Goal: Task Accomplishment & Management: Manage account settings

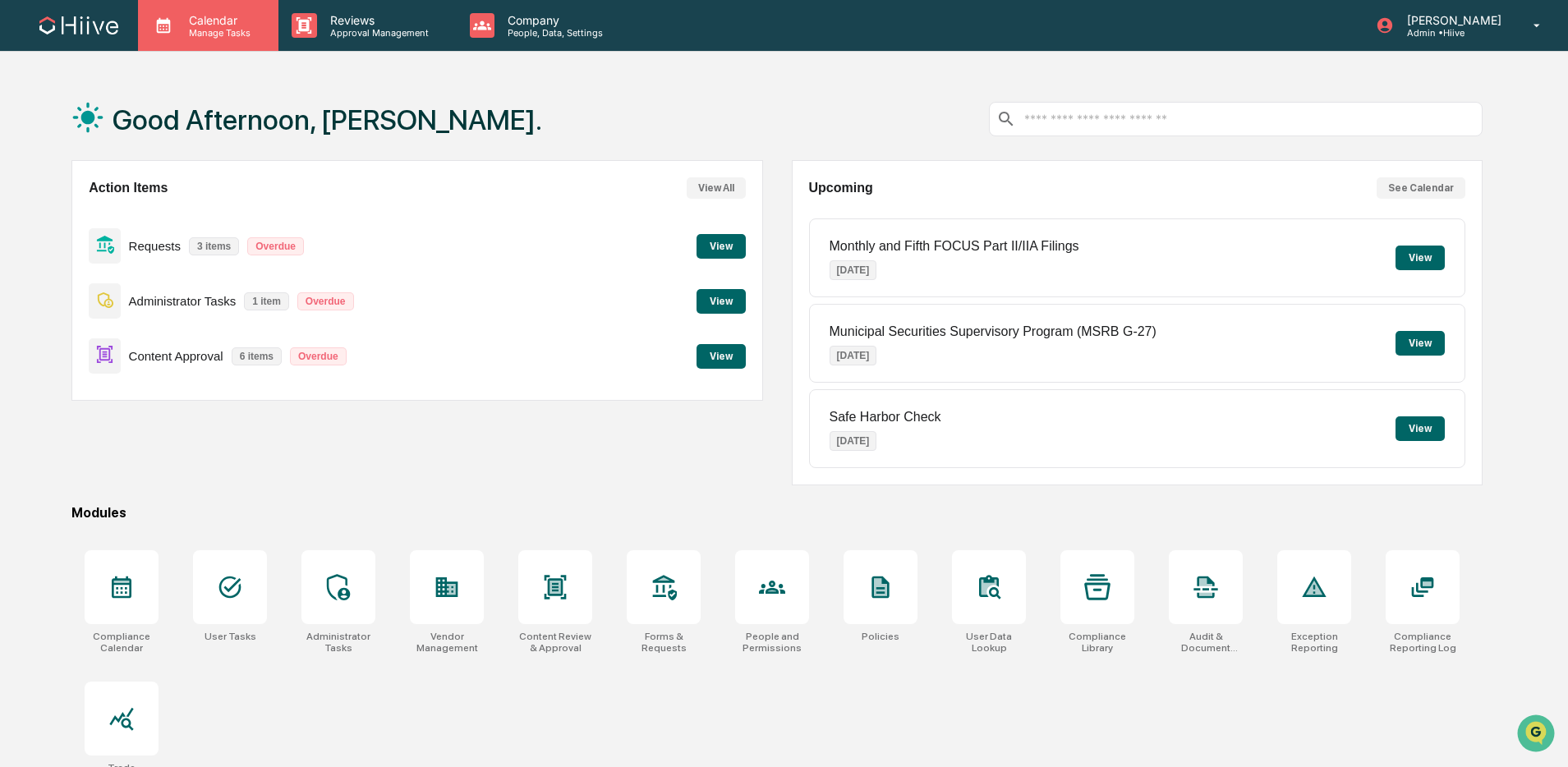
click at [231, 33] on p "Manage Tasks" at bounding box center [217, 33] width 83 height 11
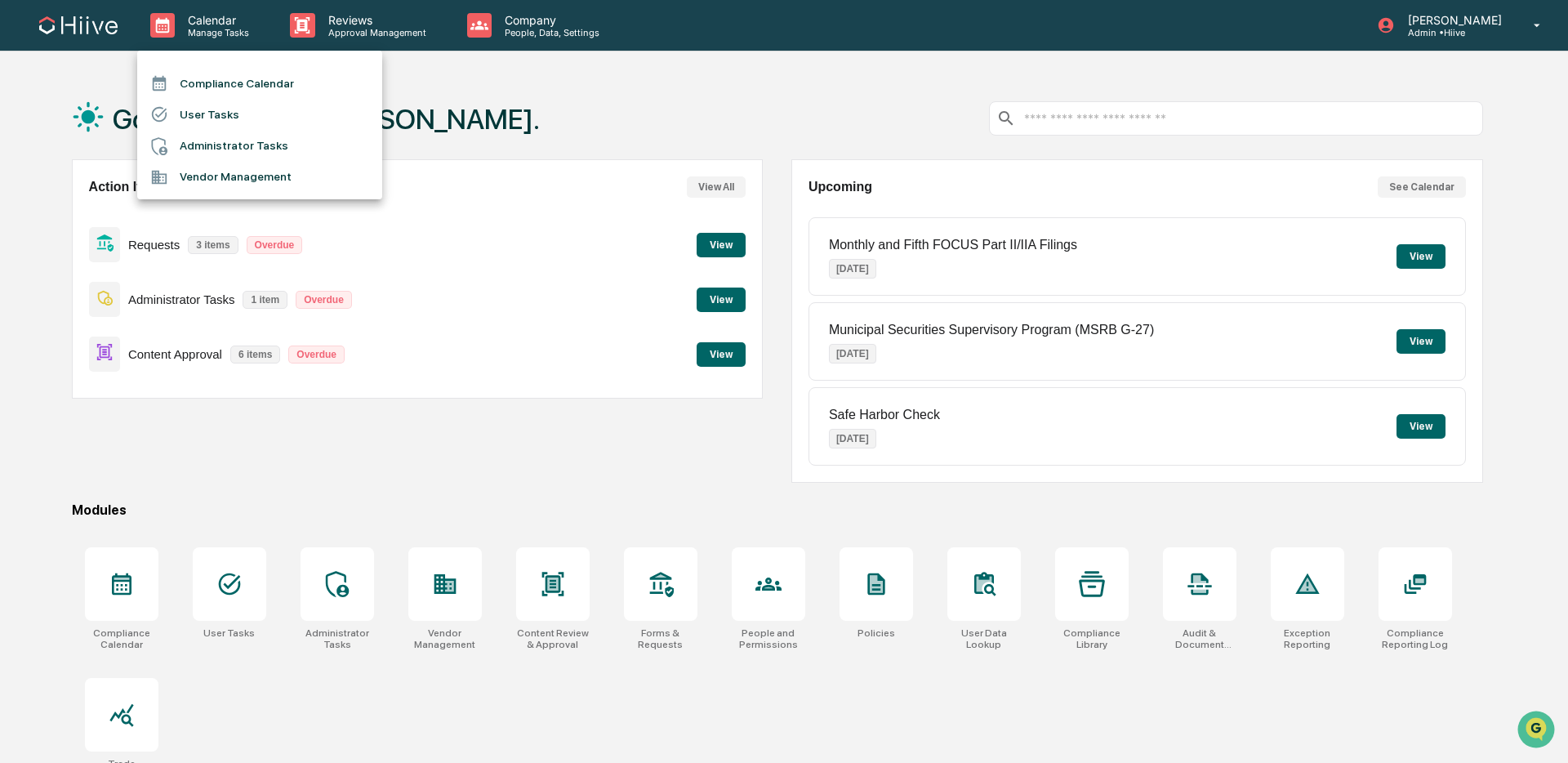
click at [230, 74] on li "Compliance Calendar" at bounding box center [259, 83] width 245 height 31
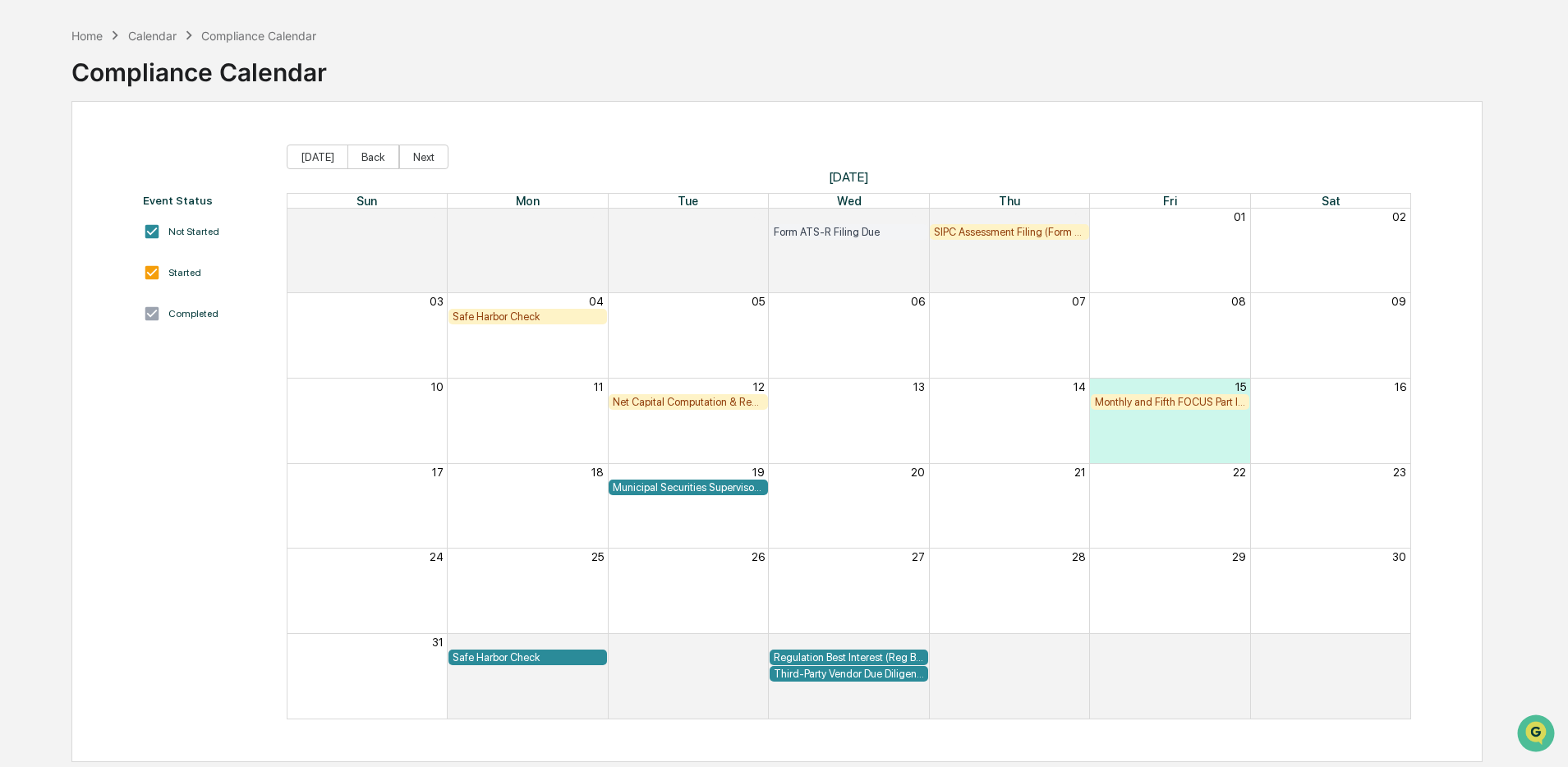
scroll to position [78, 0]
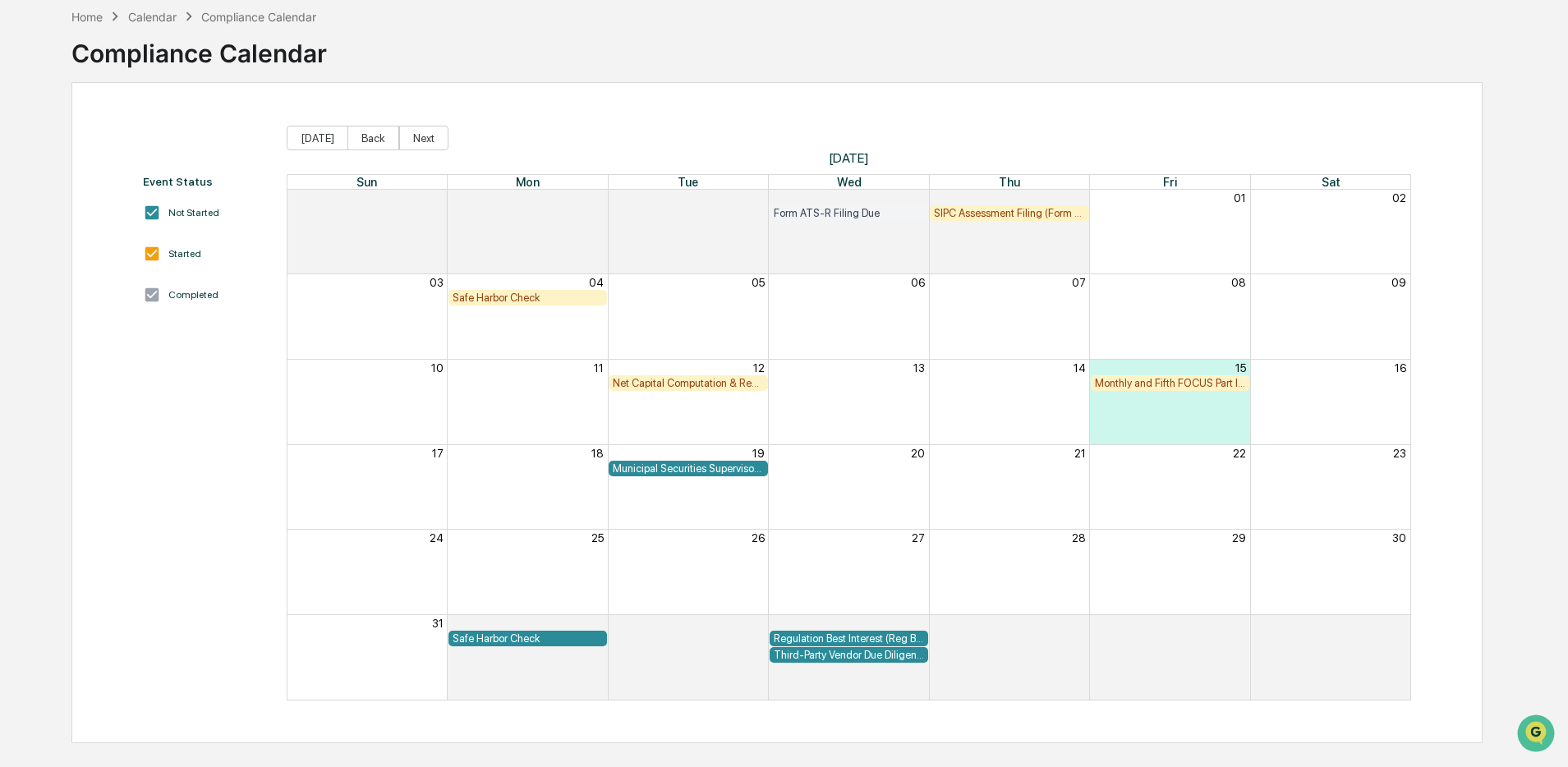
click at [728, 385] on div "Net Capital Computation & Review" at bounding box center [687, 383] width 150 height 12
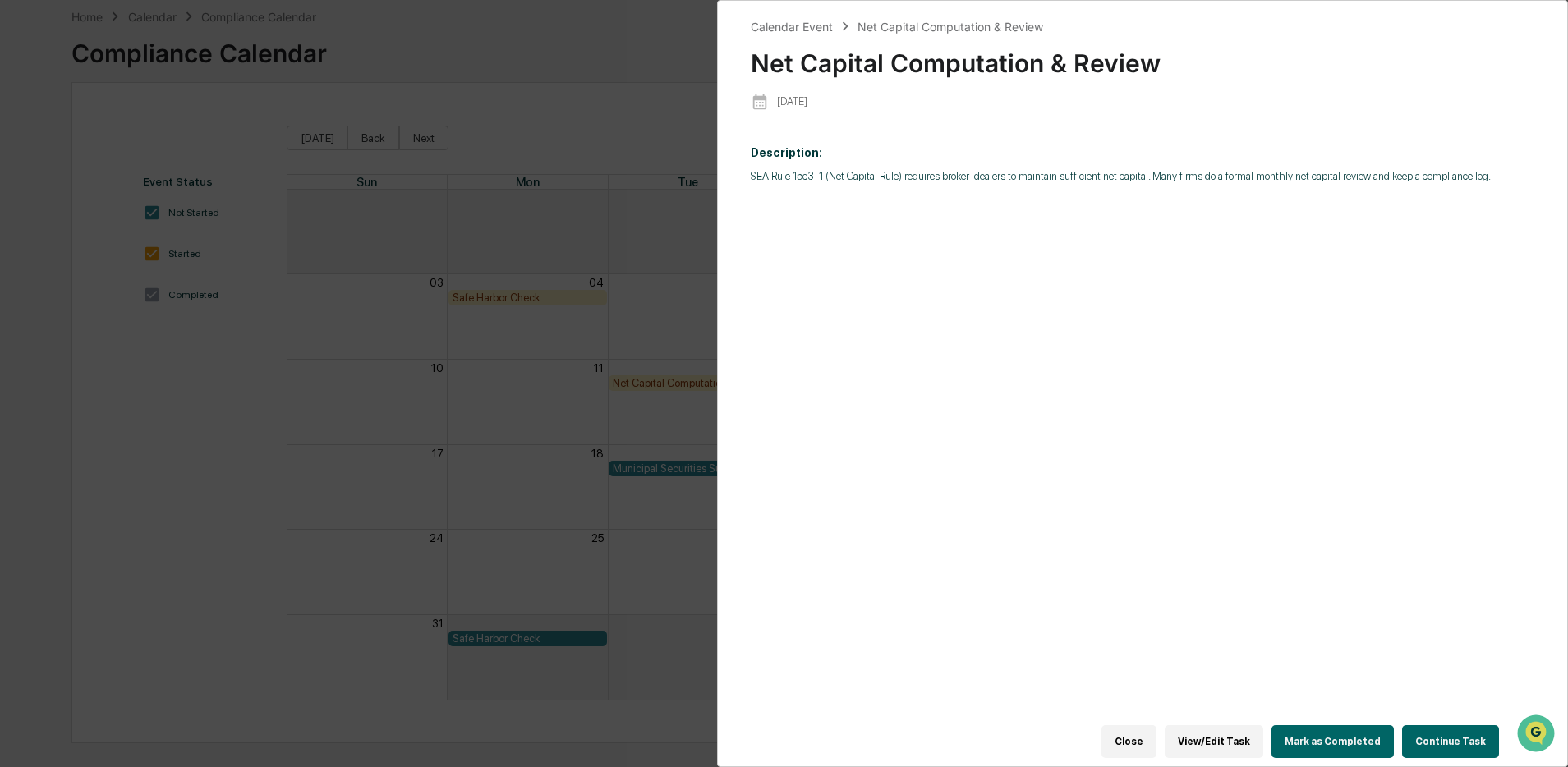
click at [666, 336] on div "Calendar Event Net Capital Computation & Review Net Capital Computation & Revie…" at bounding box center [784, 383] width 1568 height 767
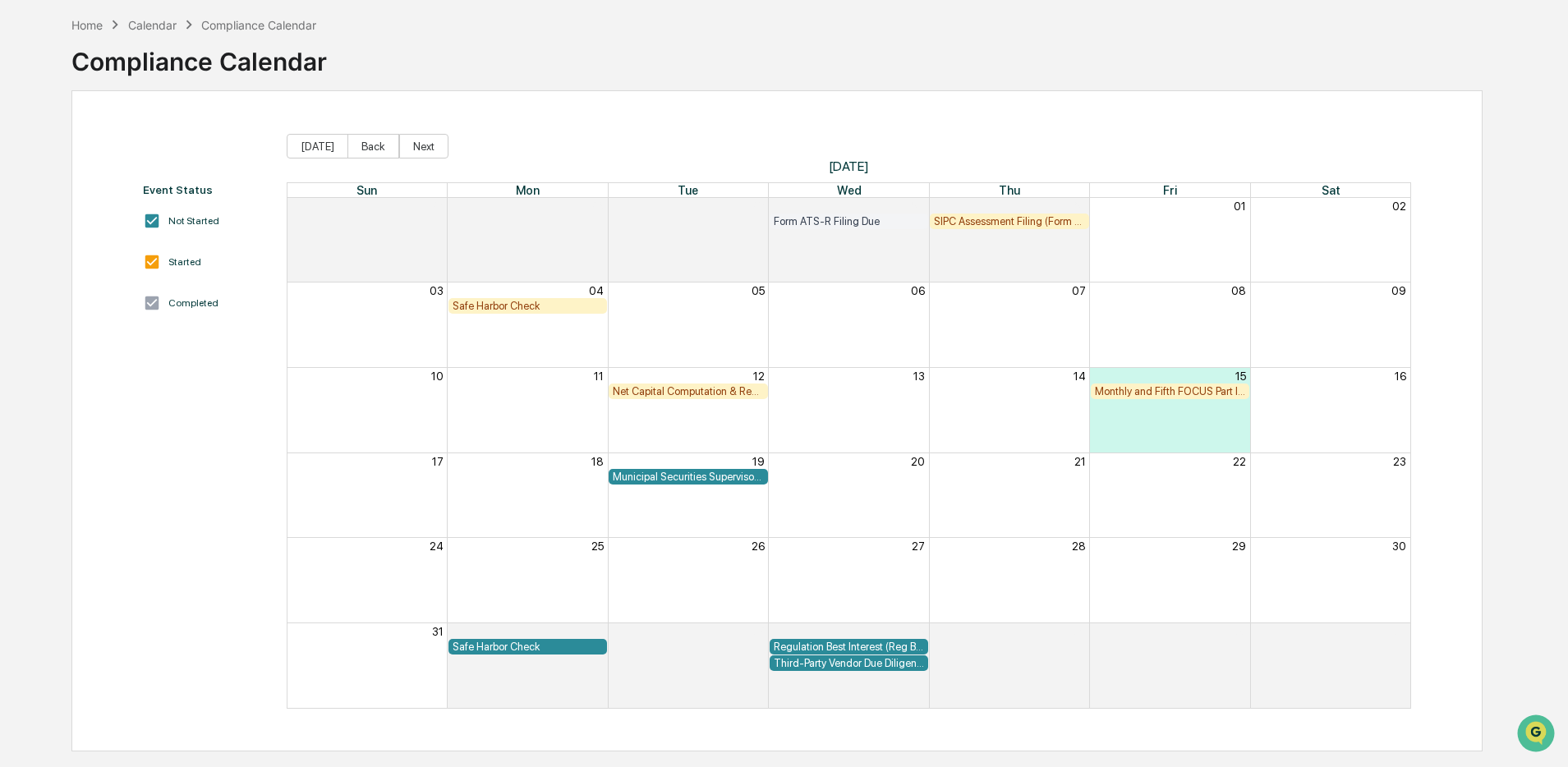
click at [854, 643] on div "Regulation Best Interest (Reg BI) Review" at bounding box center [849, 646] width 150 height 12
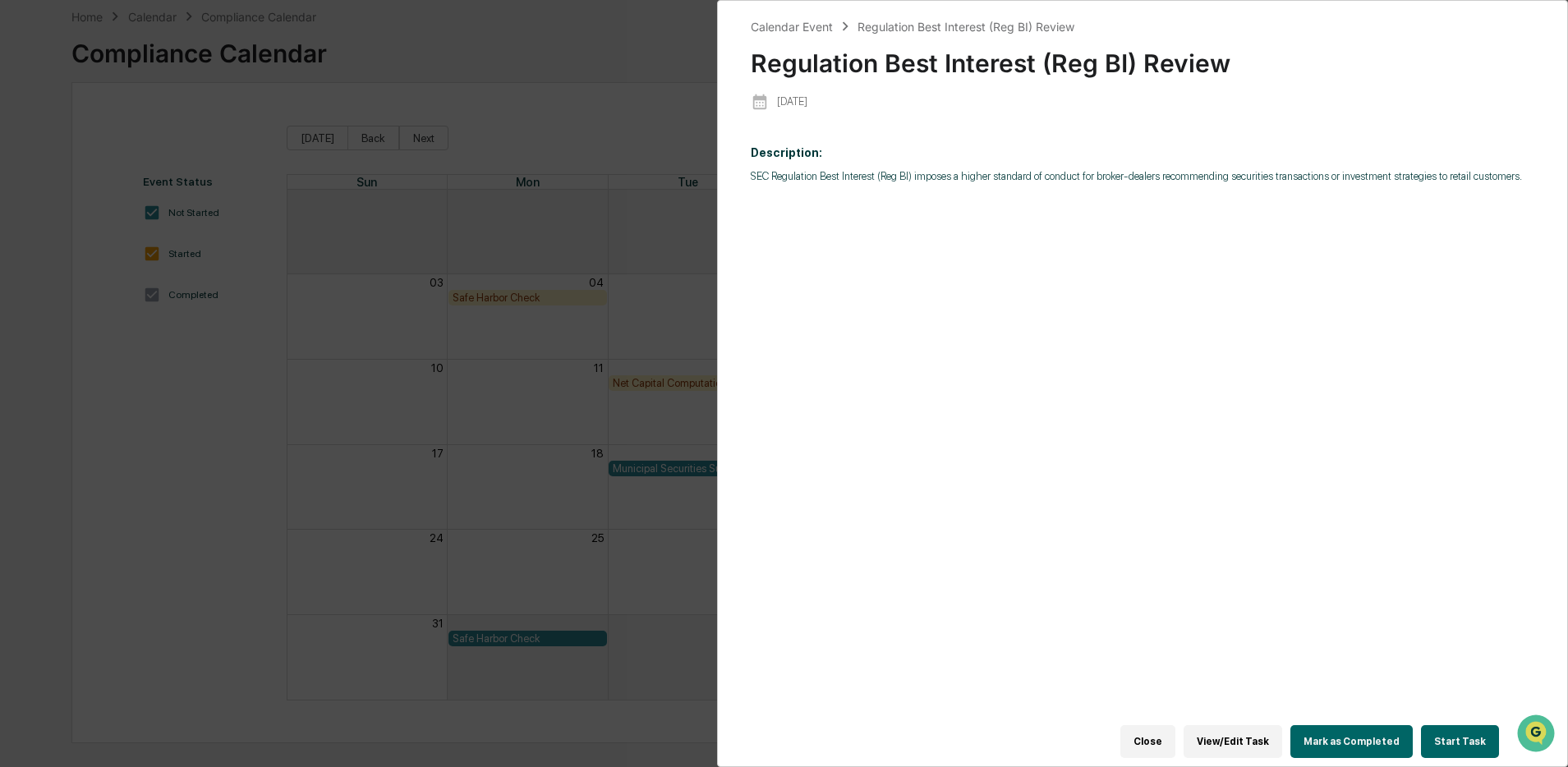
click at [692, 581] on div "Calendar Event Regulation Best Interest (Reg BI) Review Regulation Best Interes…" at bounding box center [784, 383] width 1568 height 767
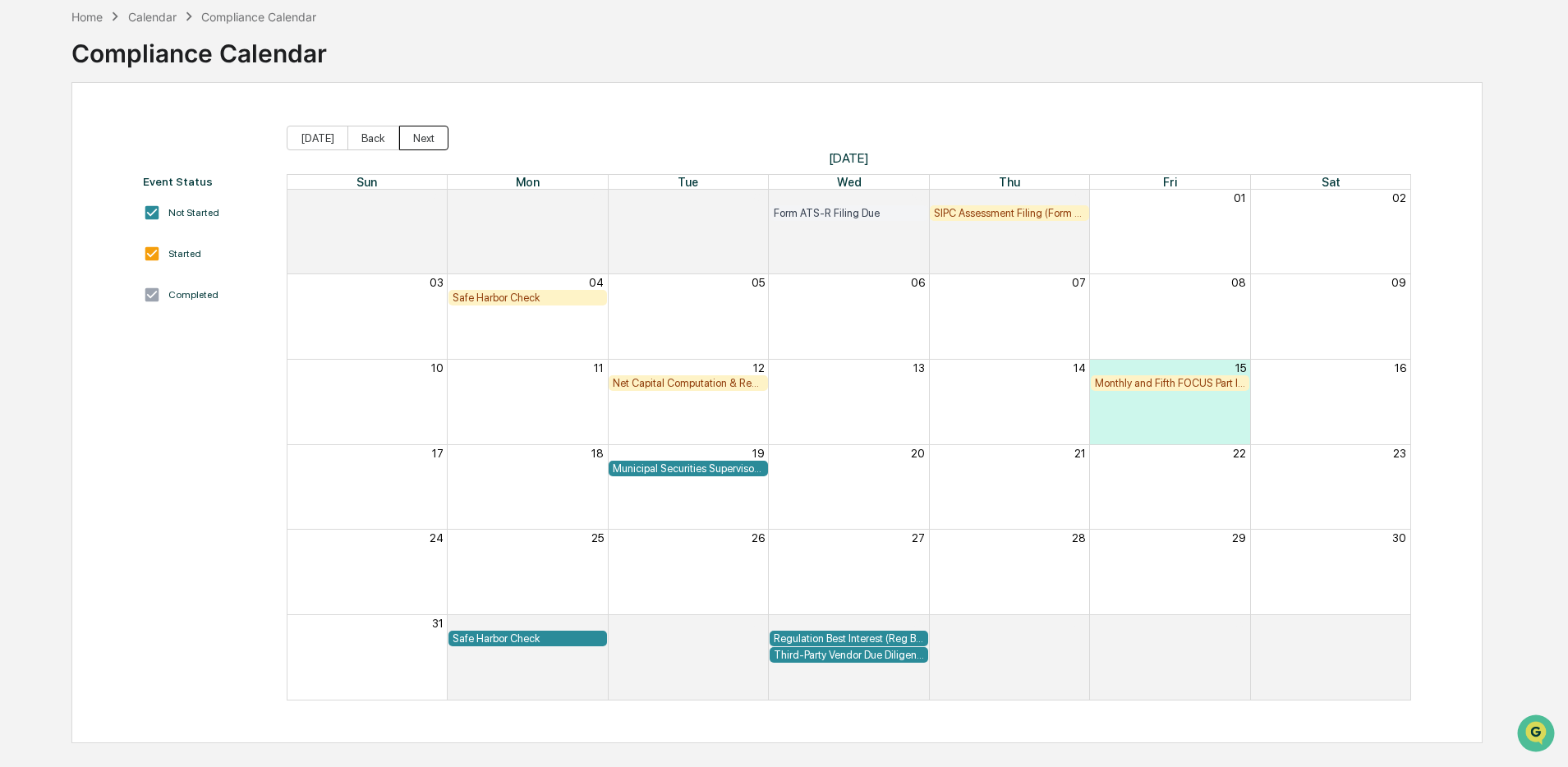
click at [414, 138] on button "Next" at bounding box center [424, 138] width 49 height 25
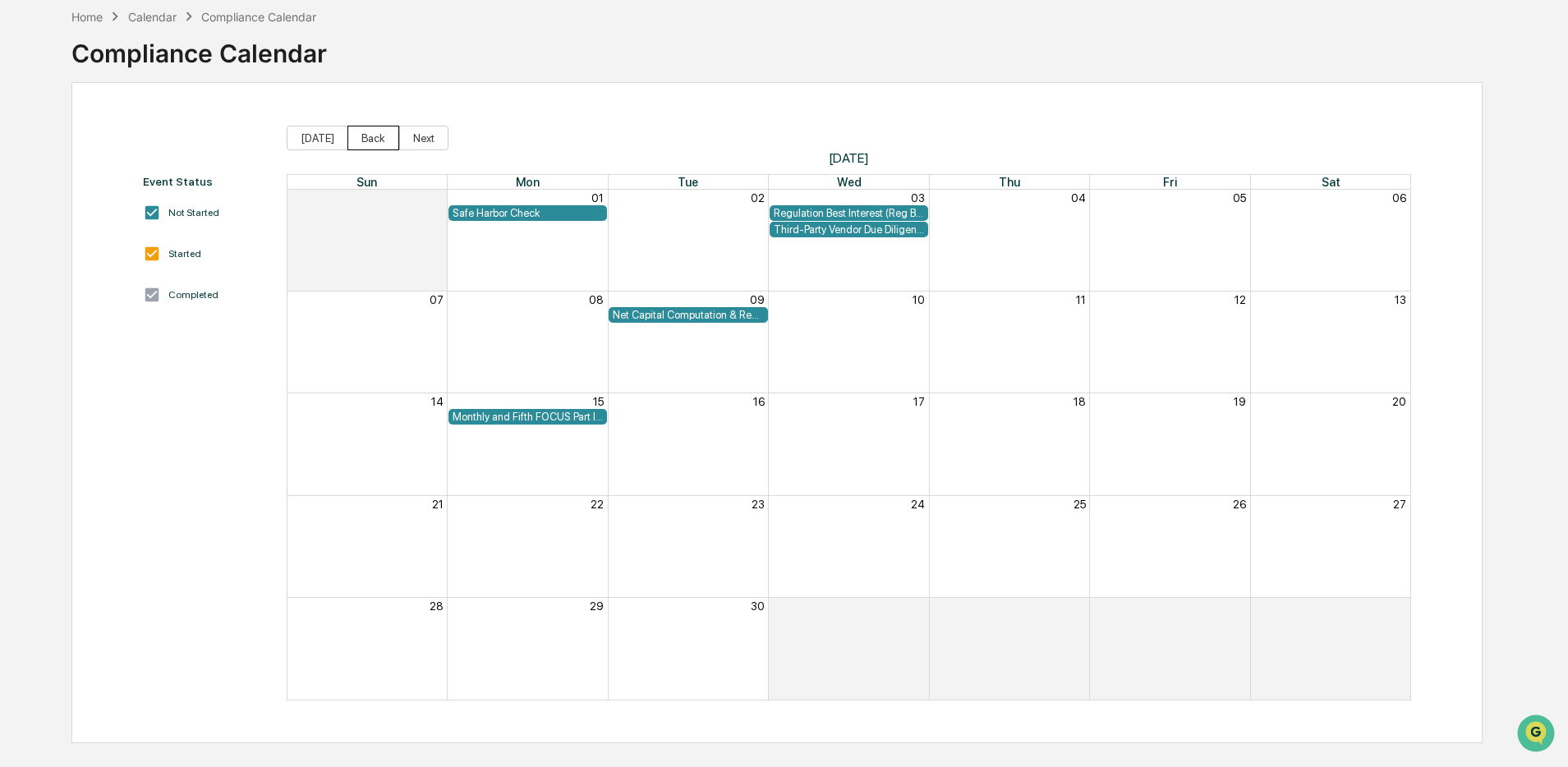
click at [365, 139] on button "Back" at bounding box center [373, 138] width 51 height 25
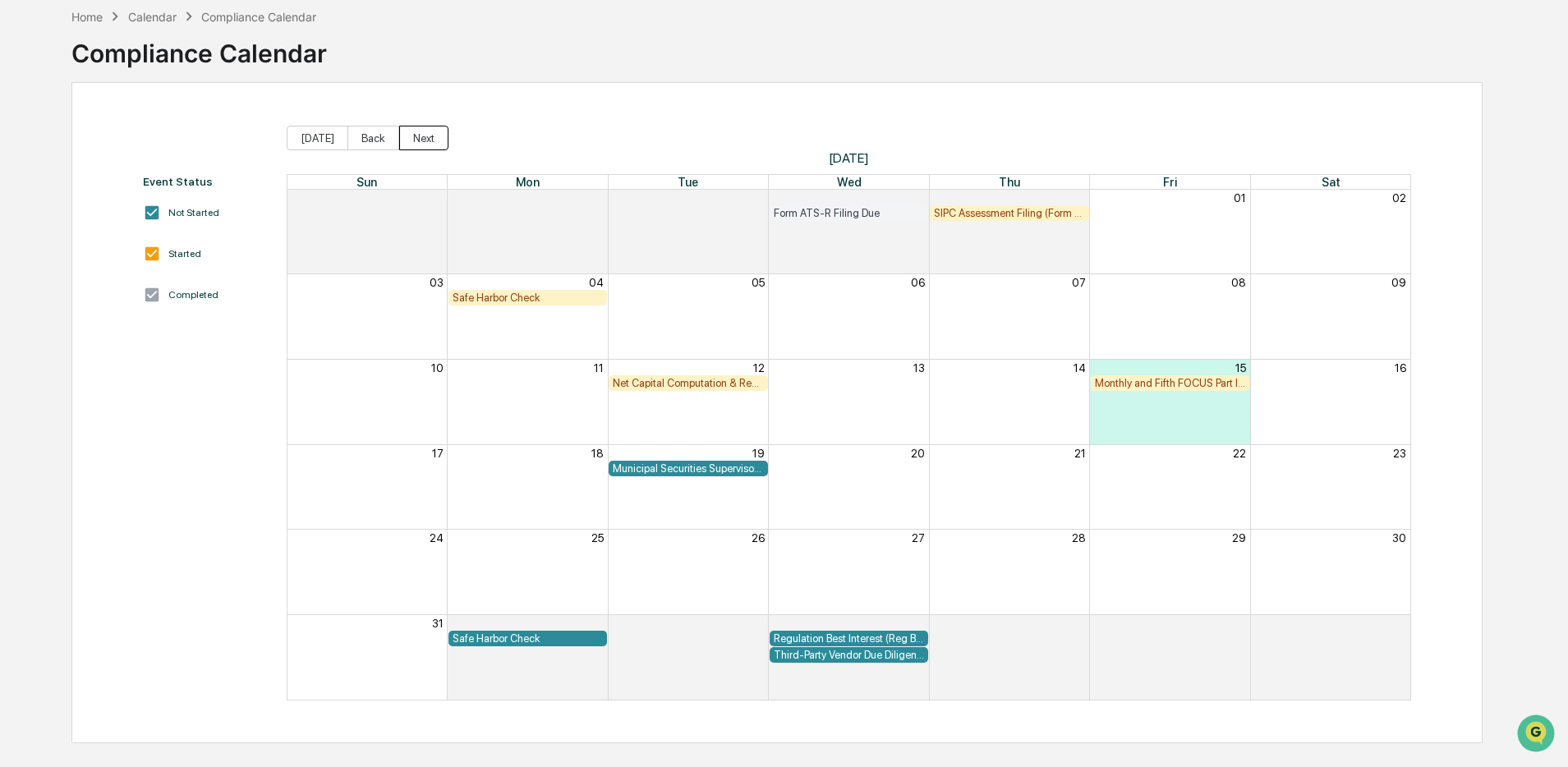
click at [422, 138] on button "Next" at bounding box center [424, 138] width 49 height 25
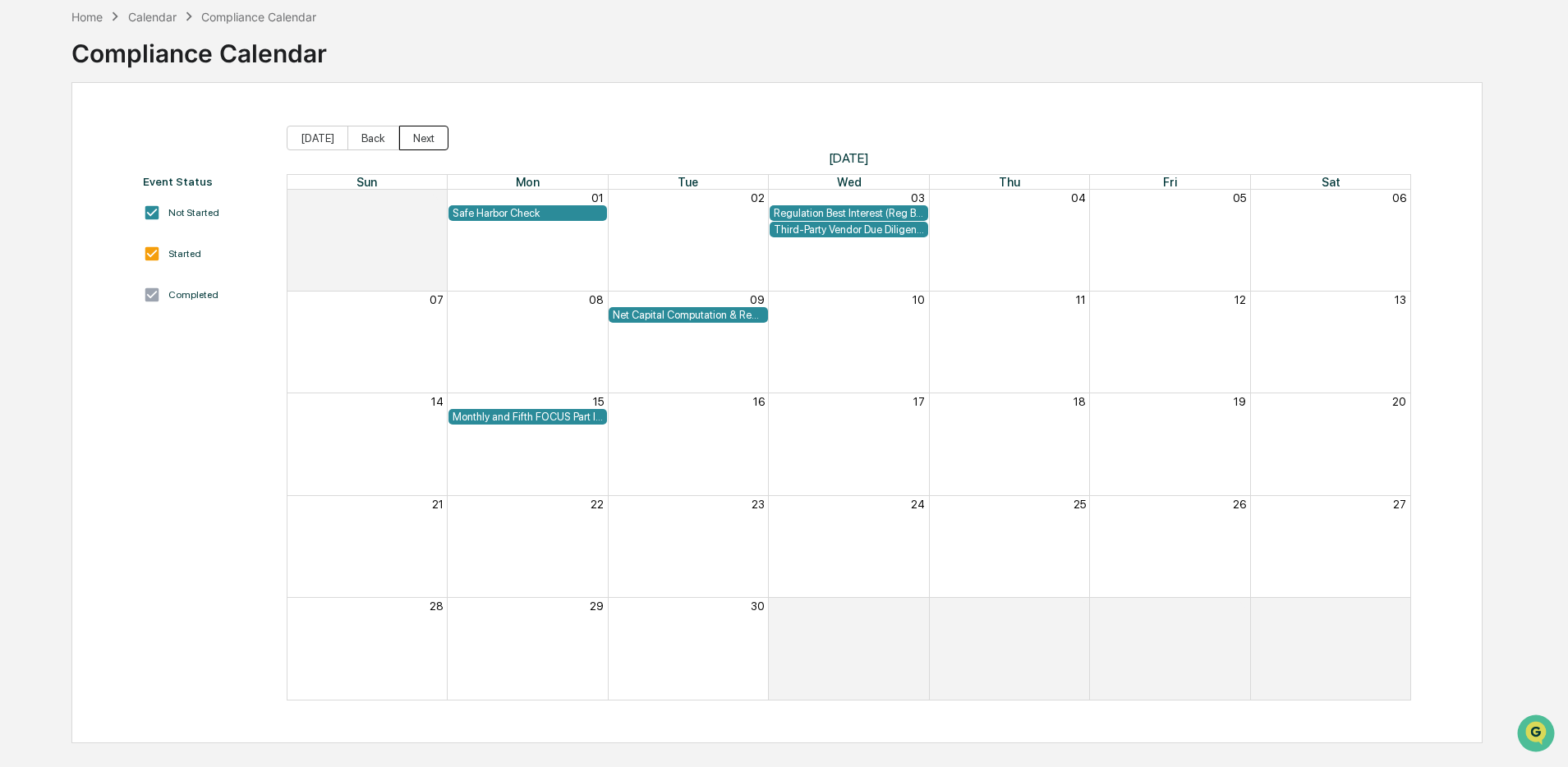
click at [422, 138] on button "Next" at bounding box center [424, 138] width 49 height 25
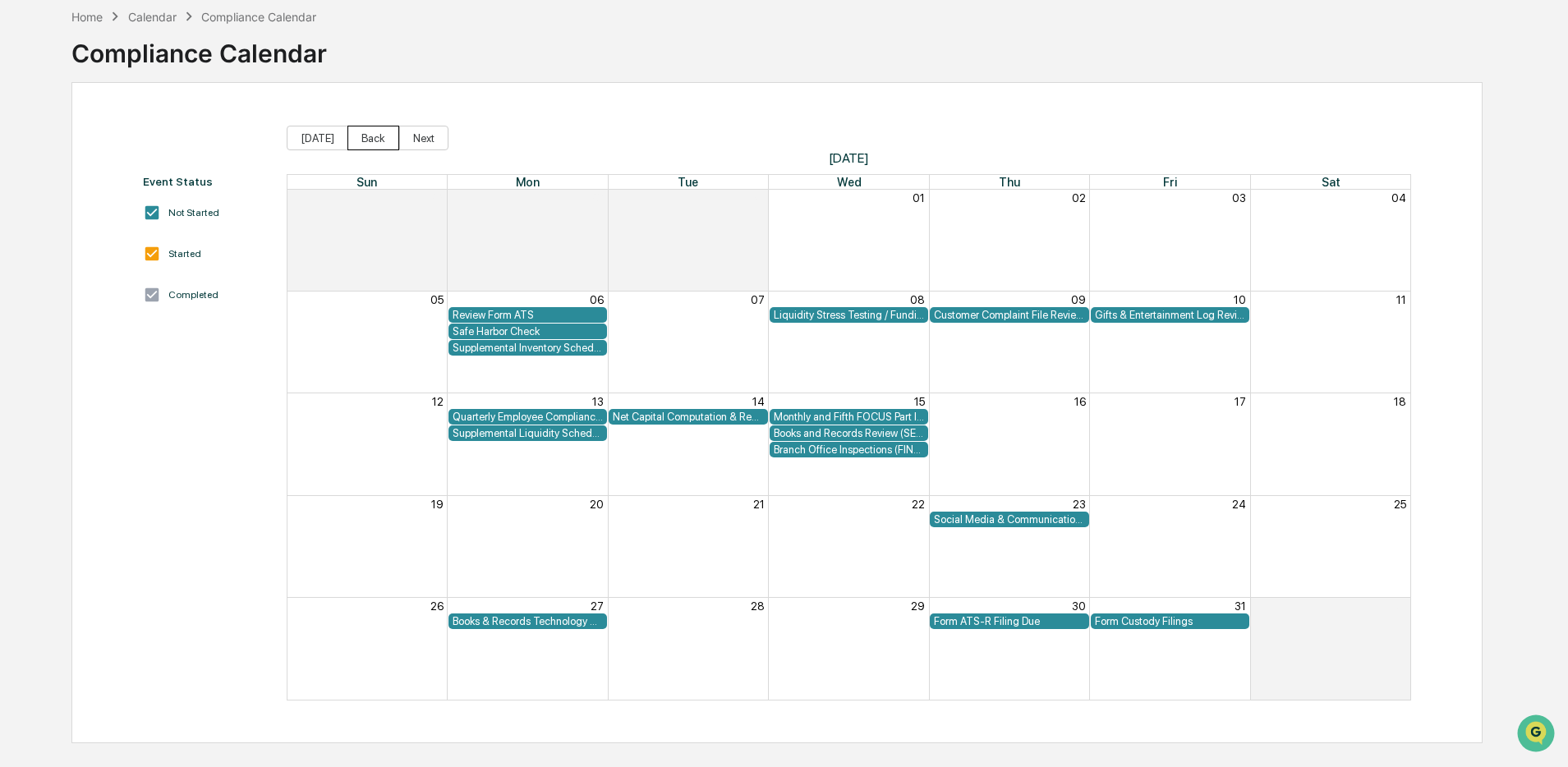
click at [359, 142] on button "Back" at bounding box center [373, 138] width 51 height 25
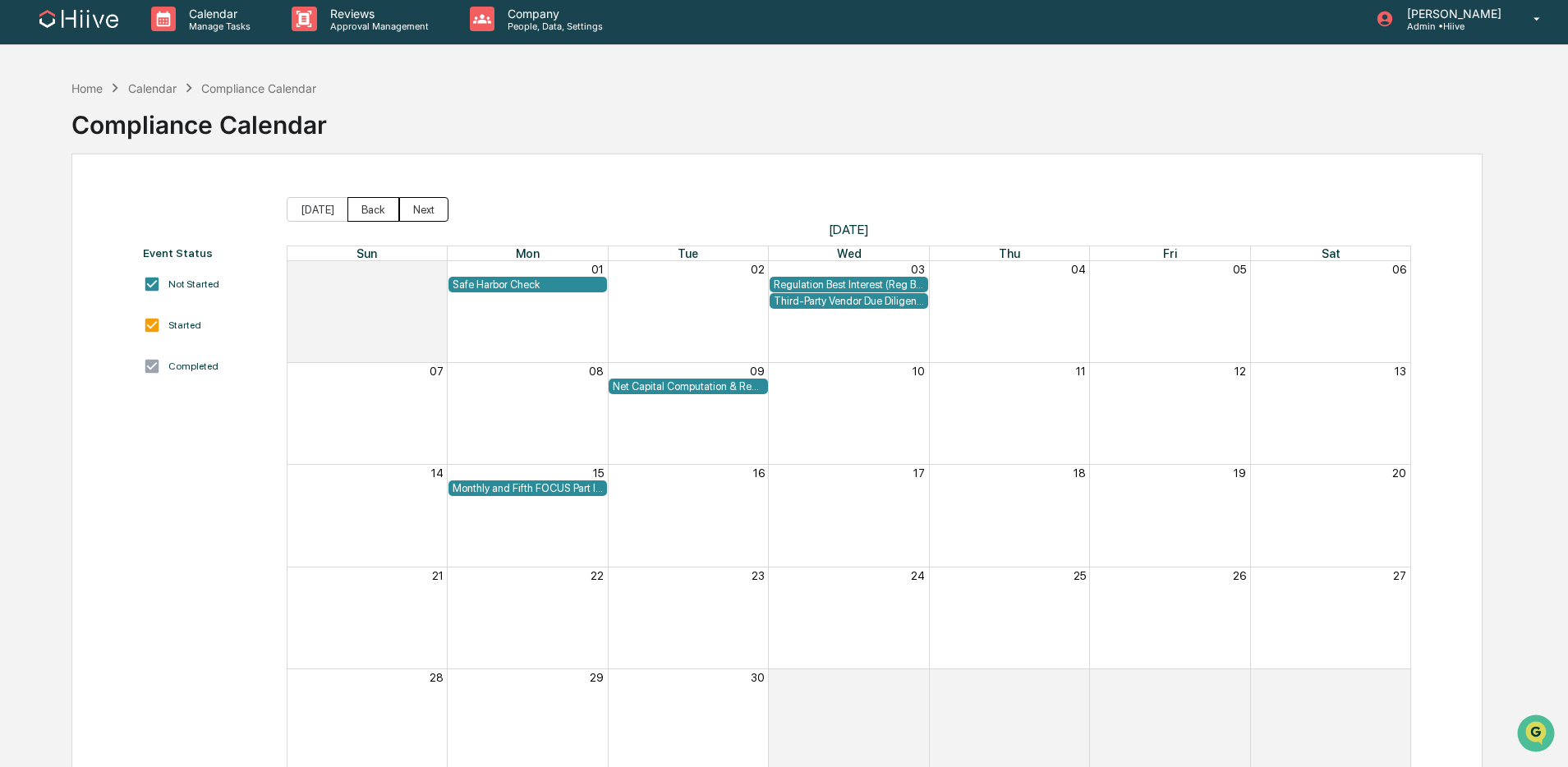
scroll to position [0, 0]
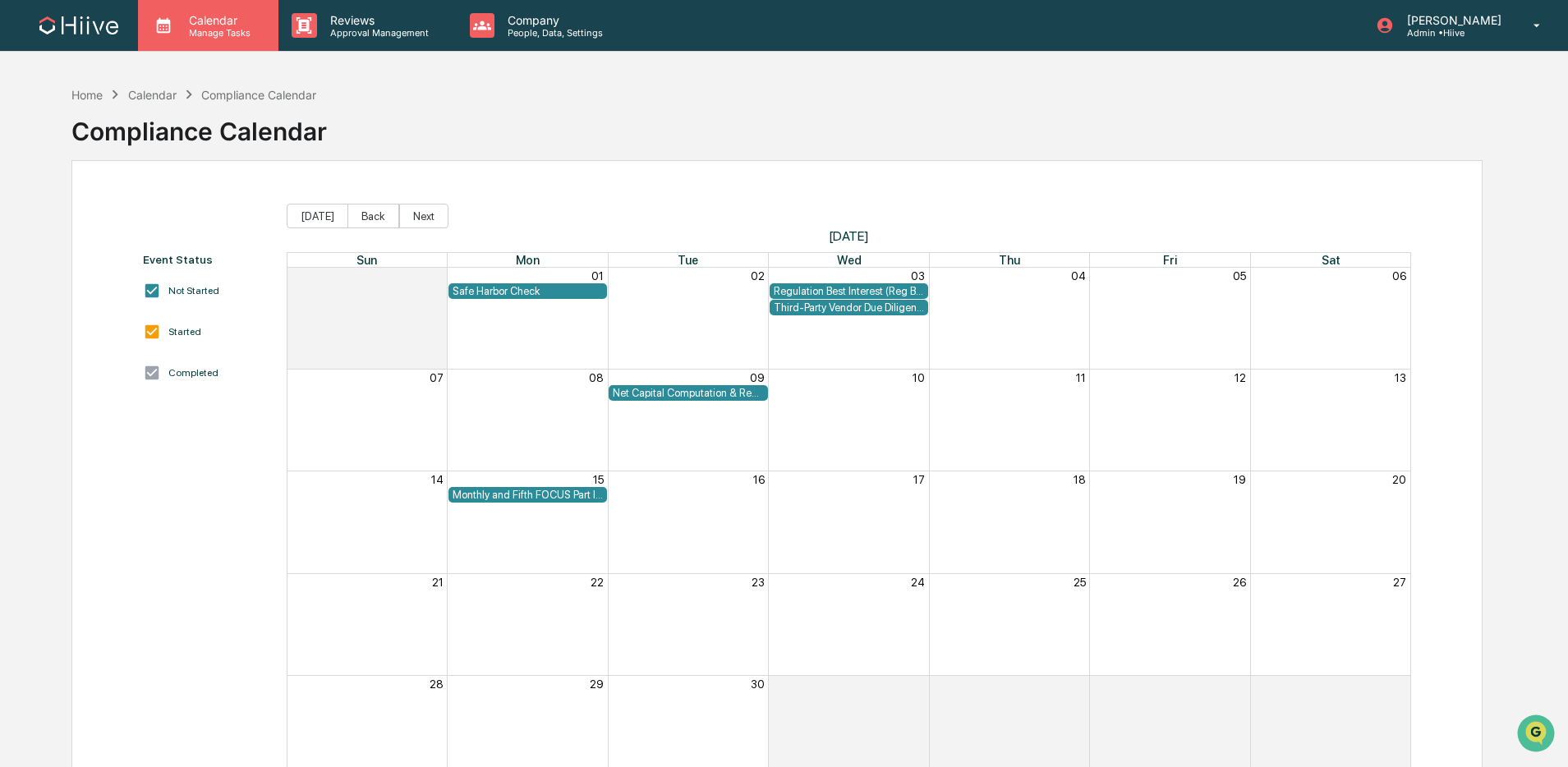
click at [241, 47] on div "Calendar Manage Tasks" at bounding box center [208, 26] width 141 height 51
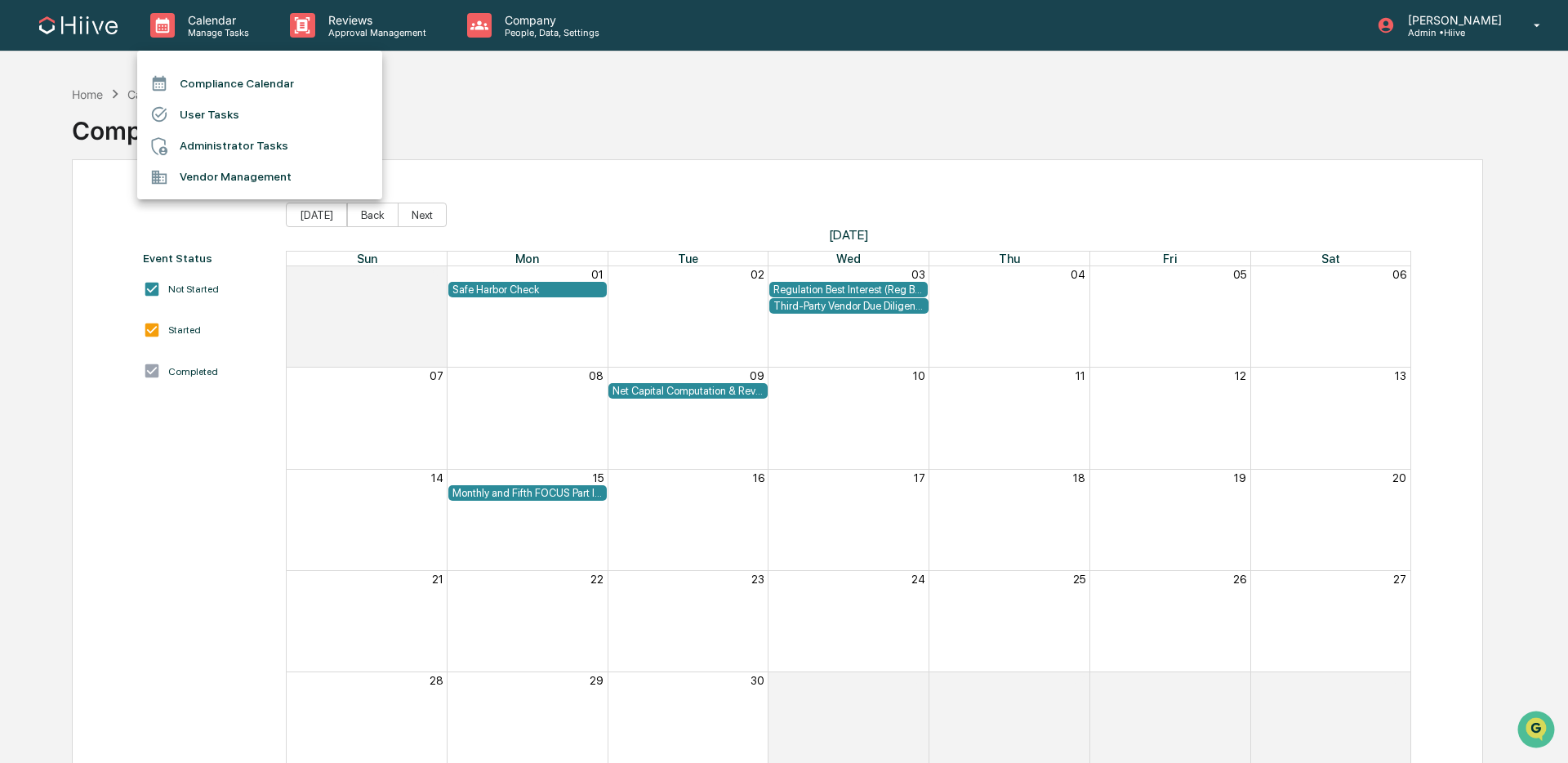
click at [645, 118] on div at bounding box center [784, 381] width 1568 height 763
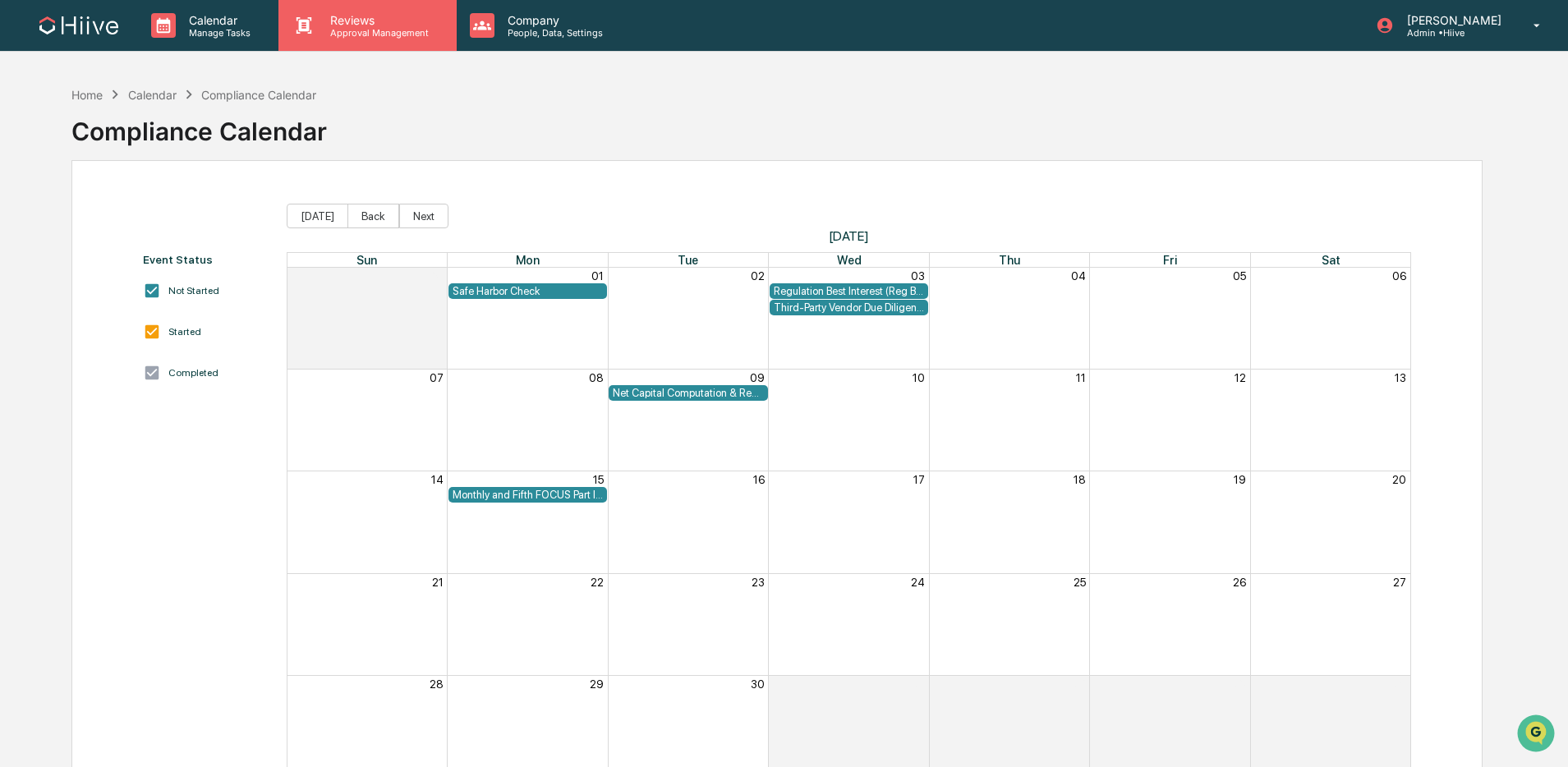
click at [400, 34] on p "Approval Management" at bounding box center [377, 33] width 120 height 11
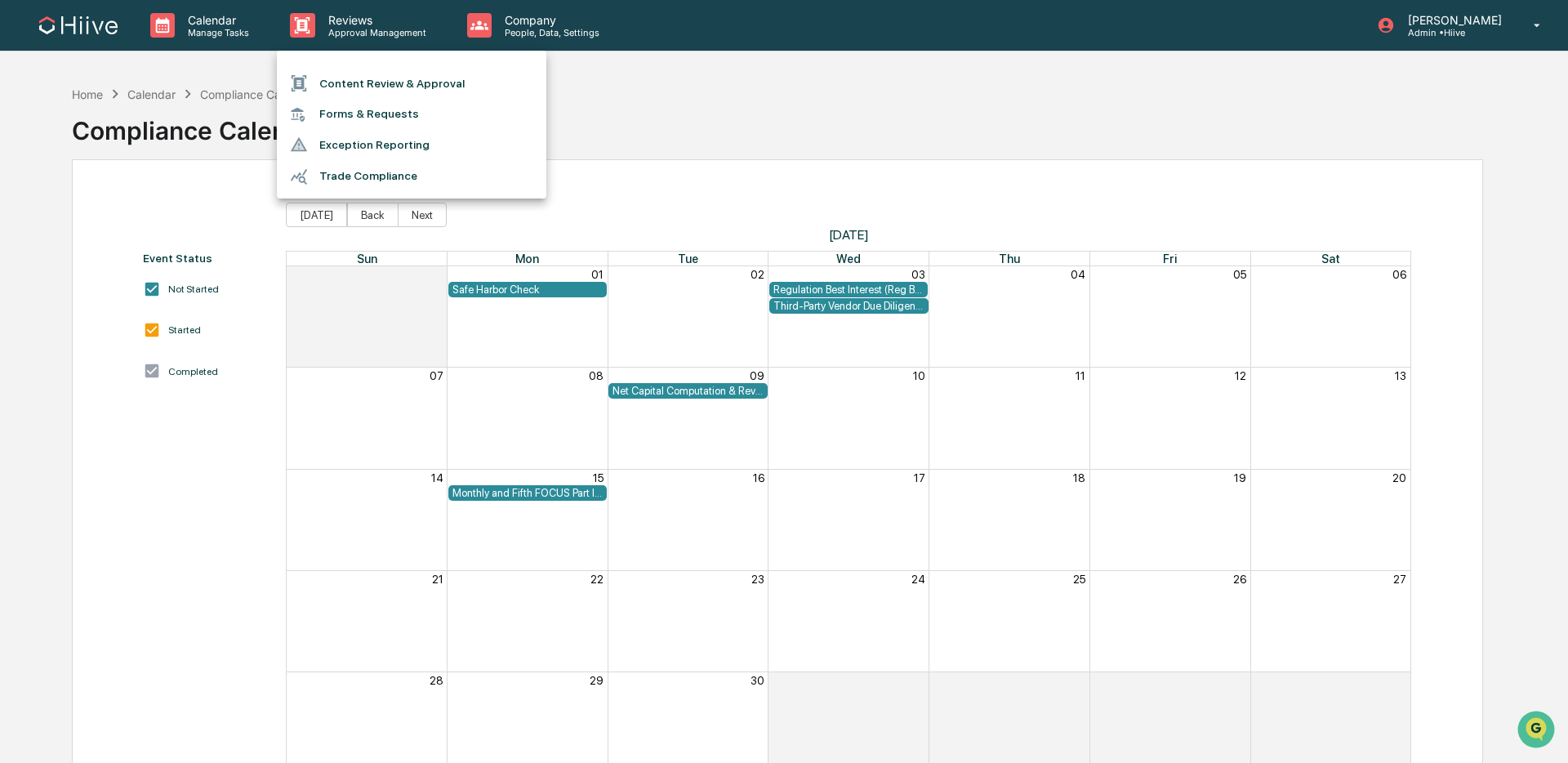
click at [396, 81] on li "Content Review & Approval" at bounding box center [411, 83] width 269 height 31
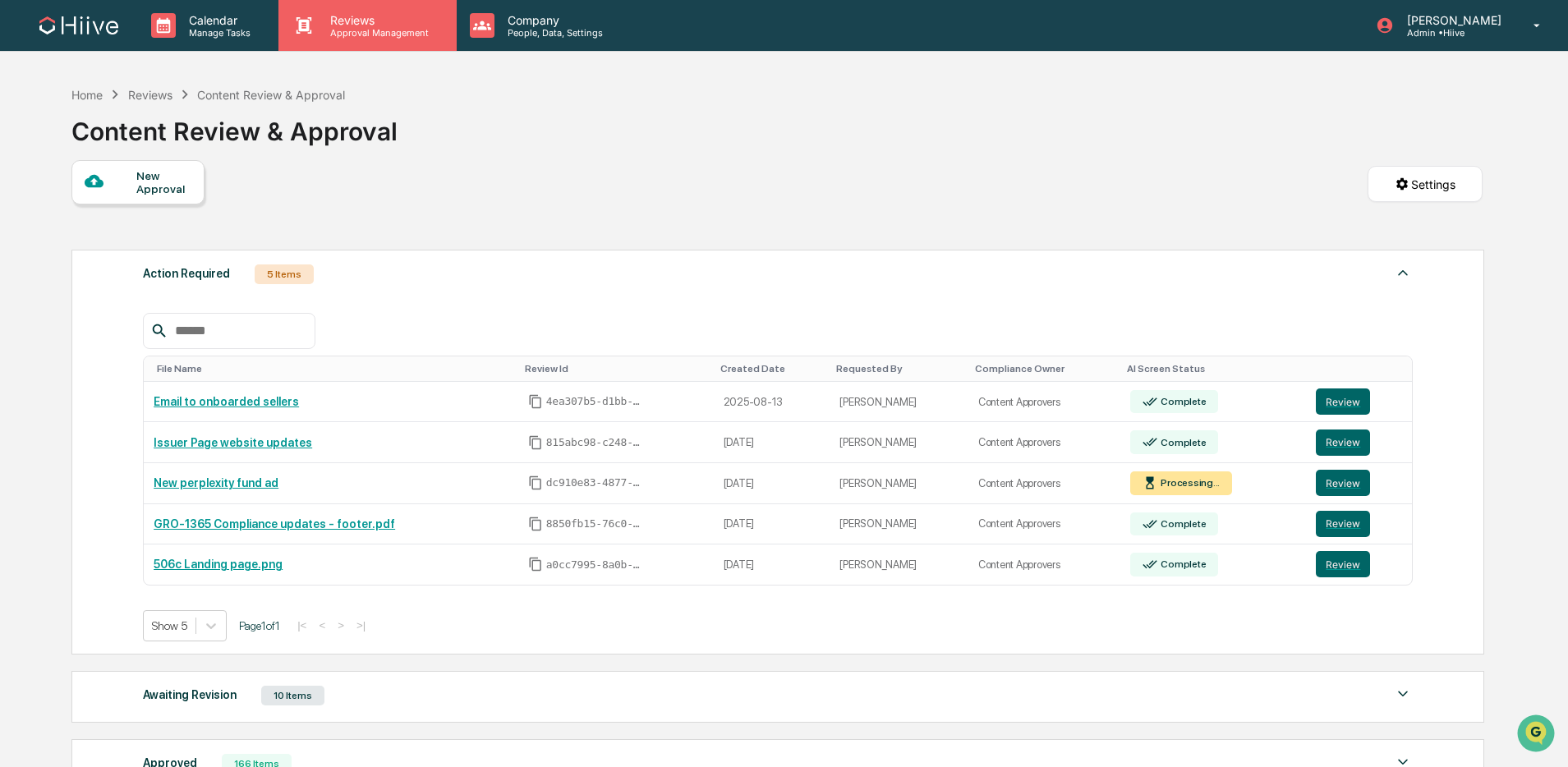
click at [391, 41] on div "Reviews Approval Management" at bounding box center [367, 26] width 178 height 51
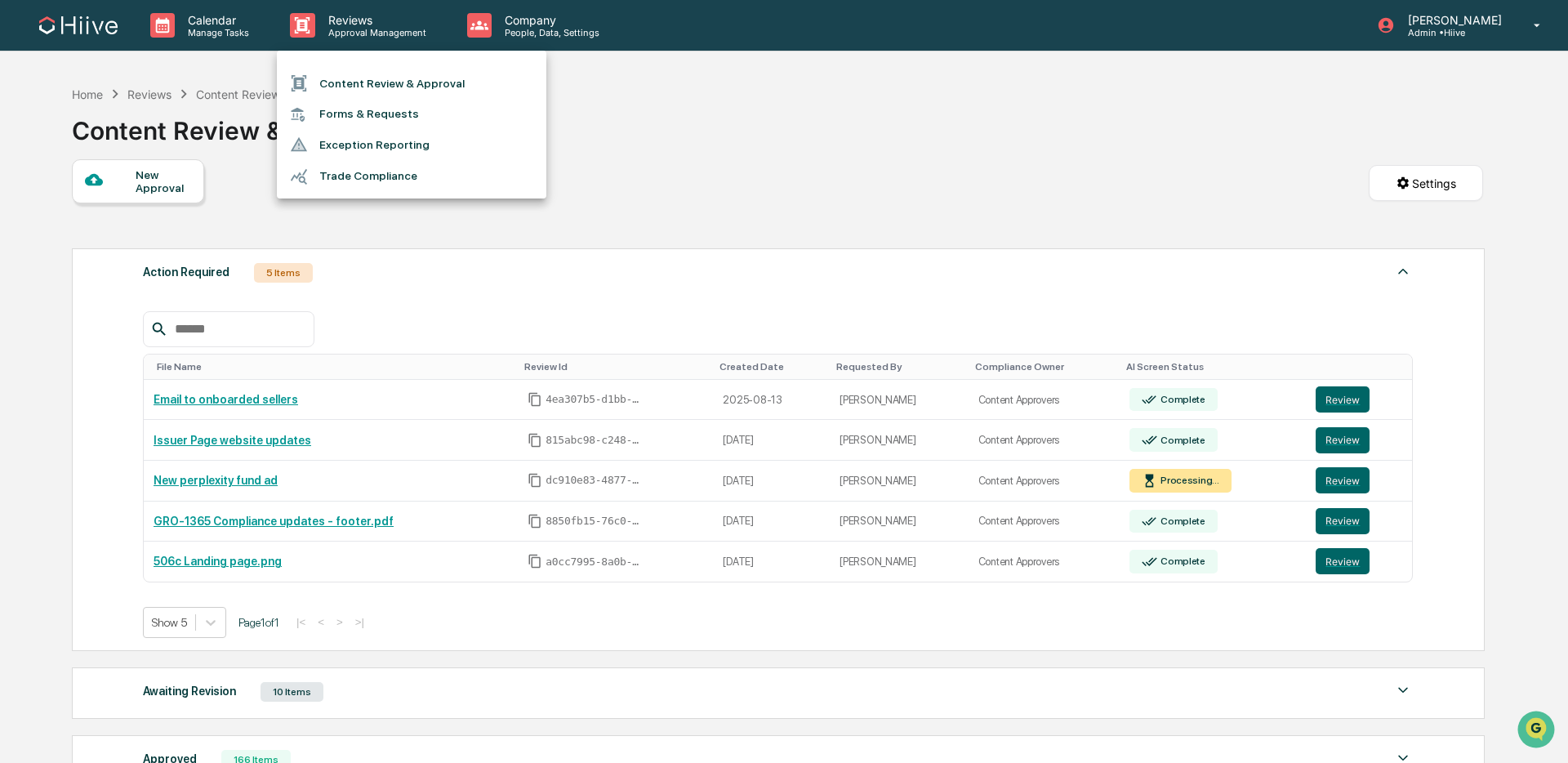
click at [508, 29] on div at bounding box center [784, 381] width 1568 height 763
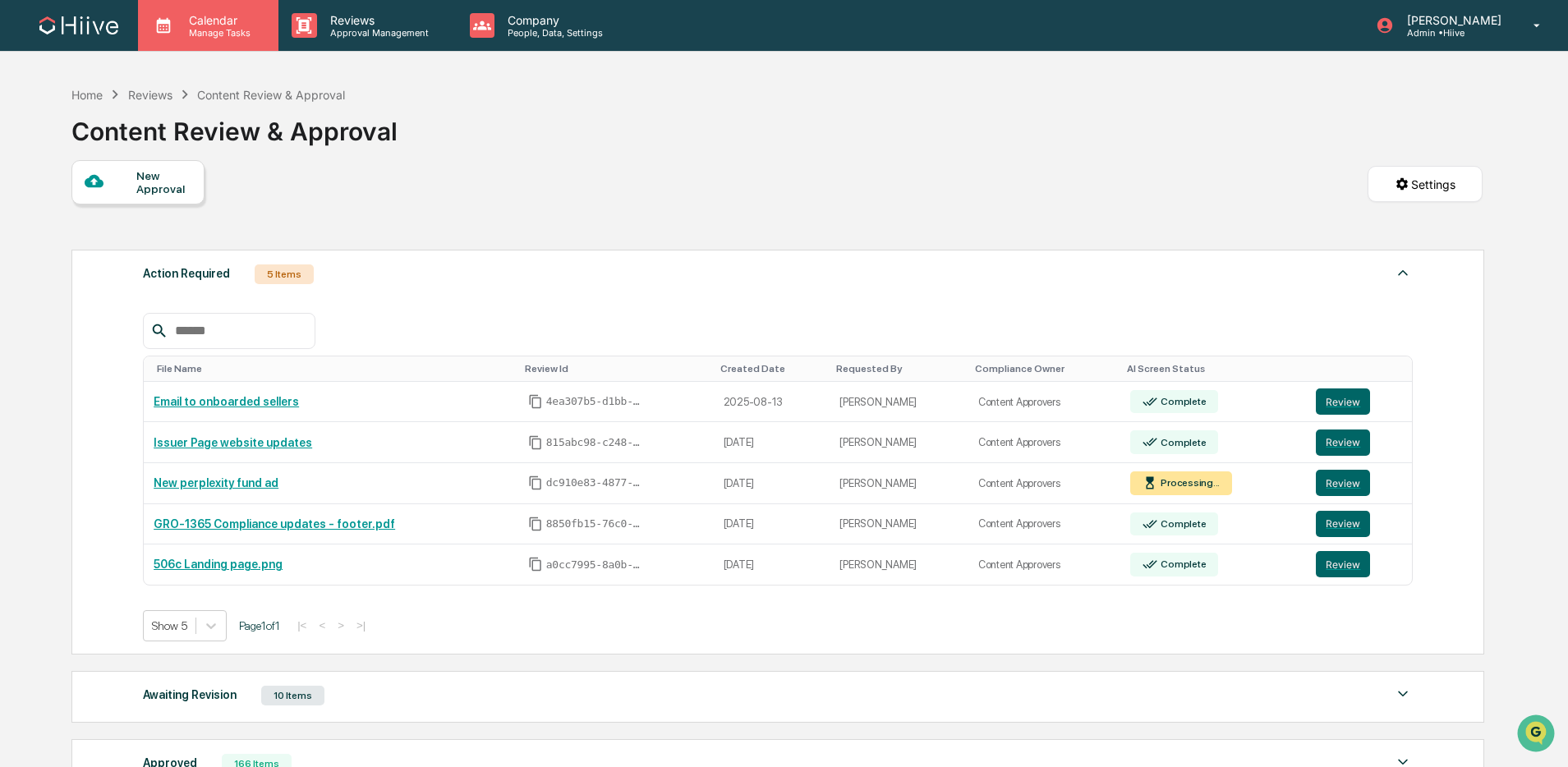
click at [218, 21] on p "Calendar" at bounding box center [217, 20] width 83 height 14
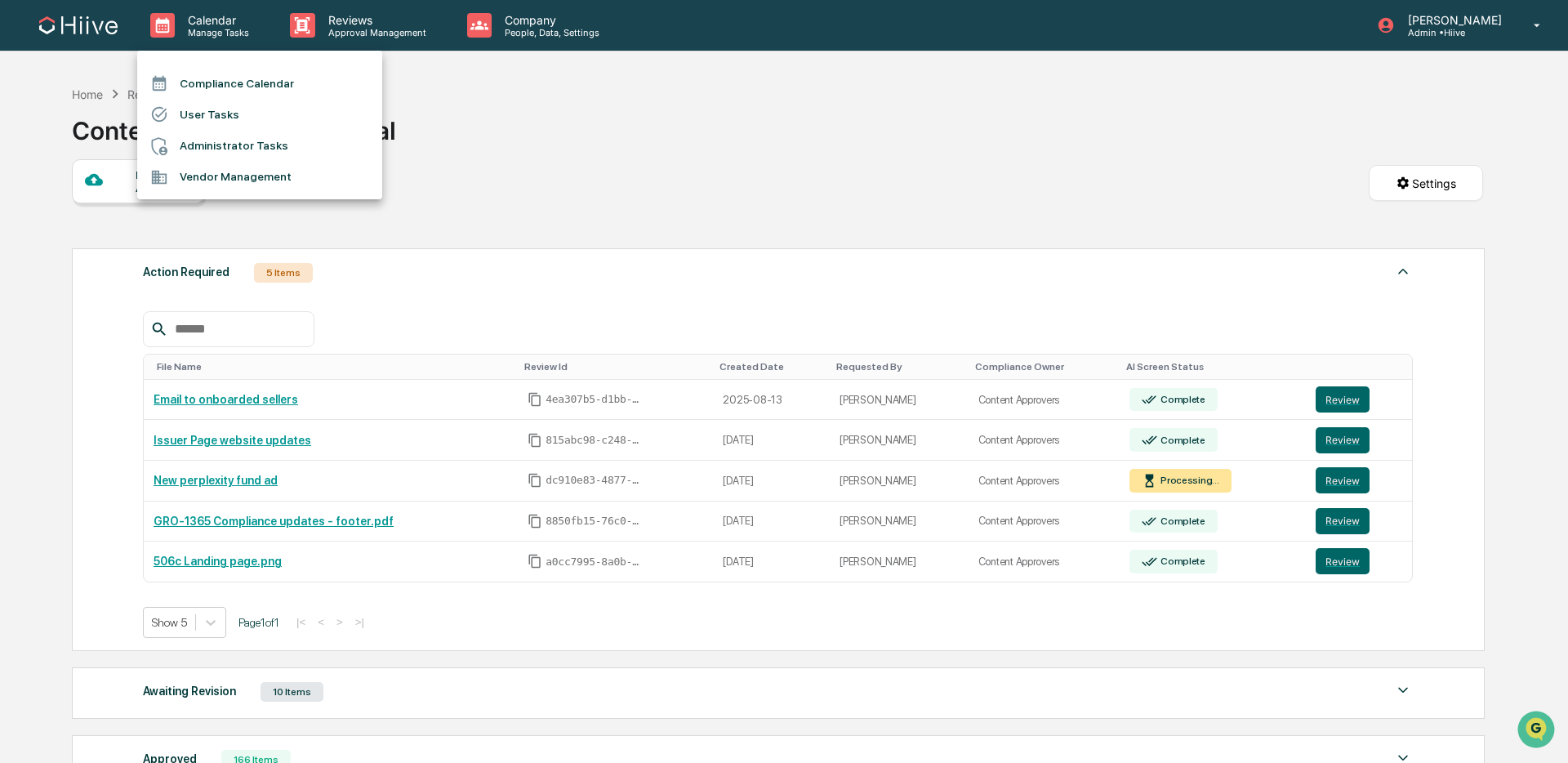
click at [366, 18] on div at bounding box center [784, 381] width 1568 height 763
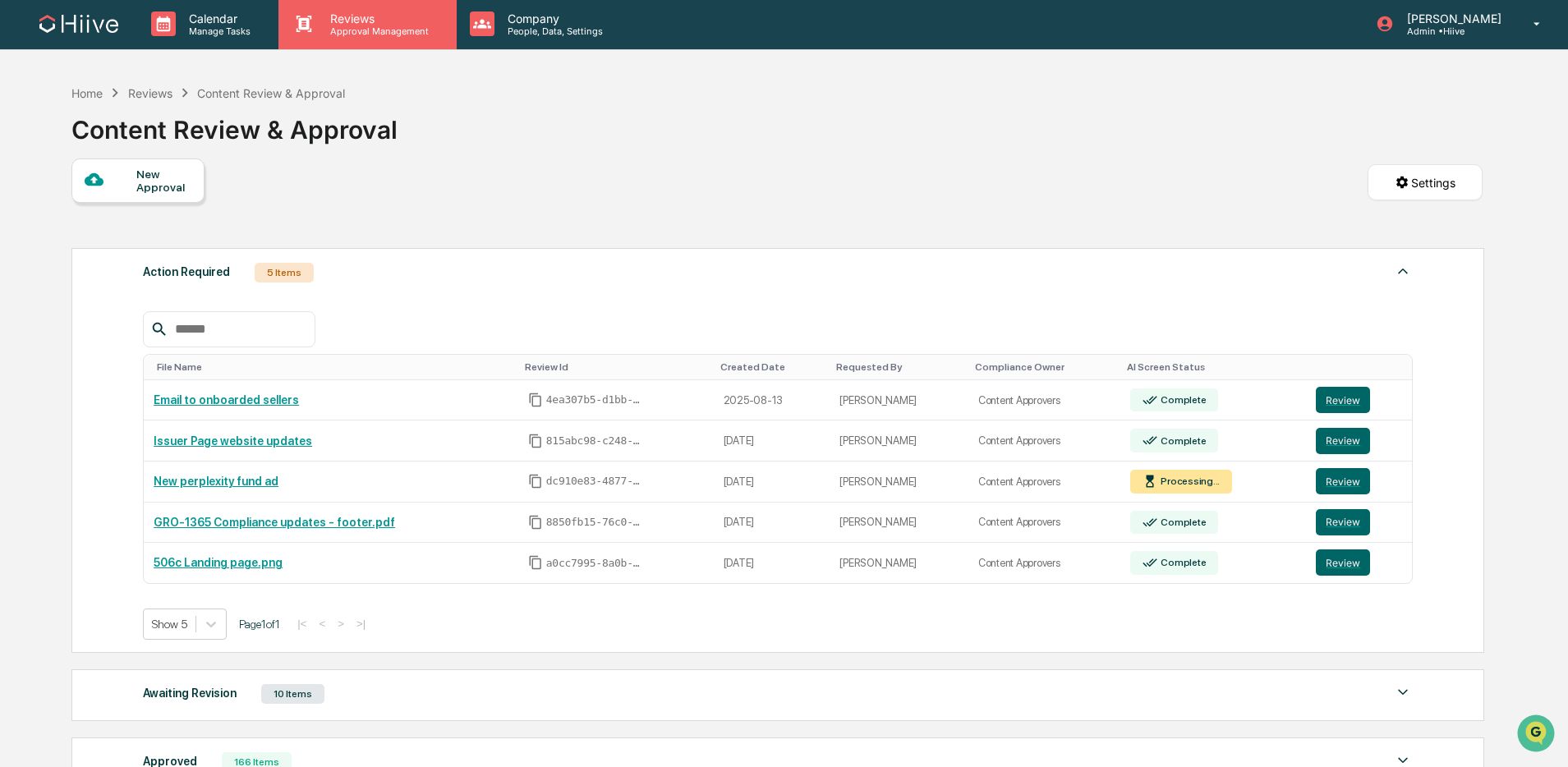
scroll to position [3, 0]
click at [342, 25] on p "Approval Management" at bounding box center [377, 30] width 120 height 11
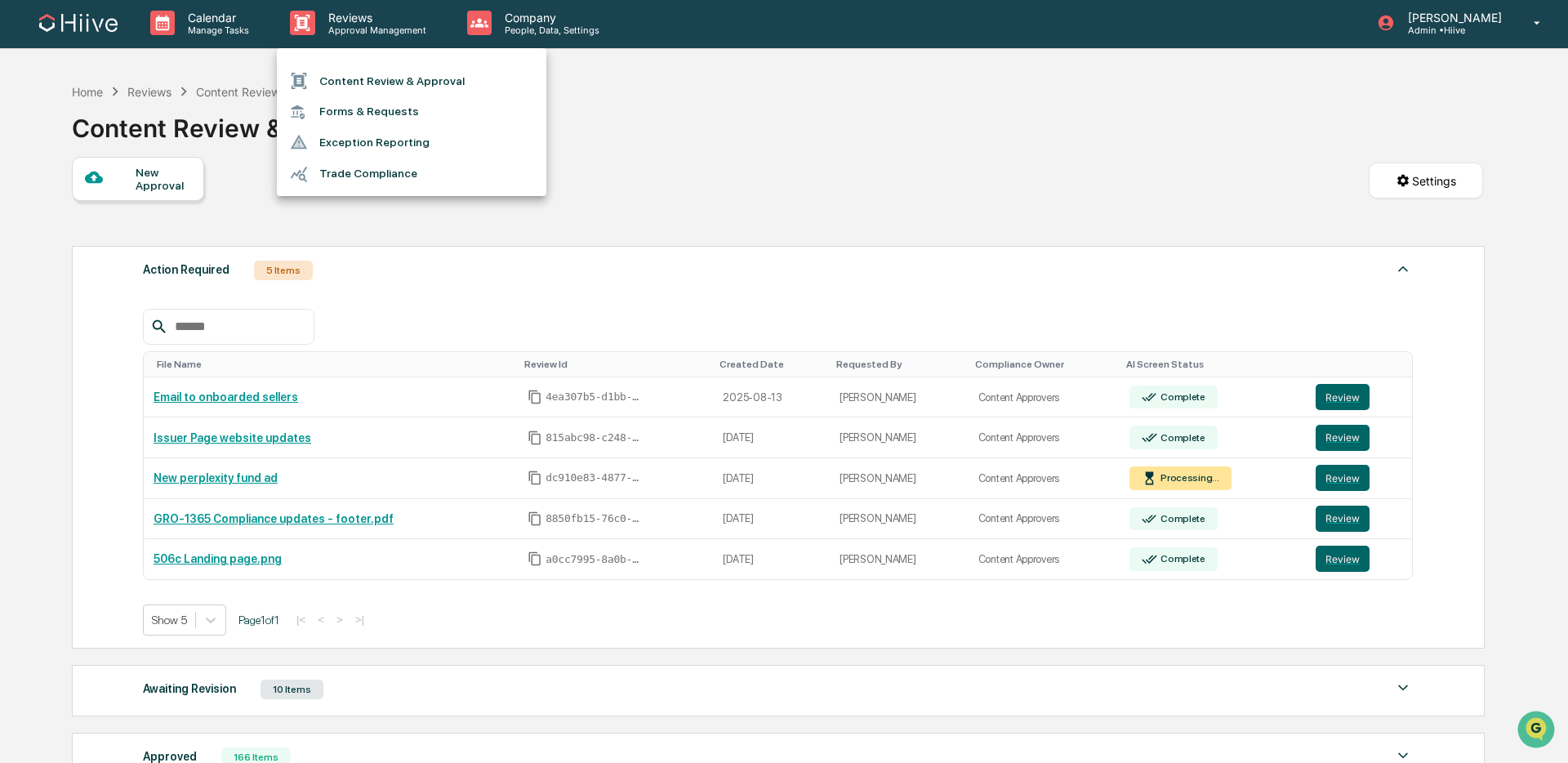
click at [331, 702] on div at bounding box center [784, 381] width 1568 height 763
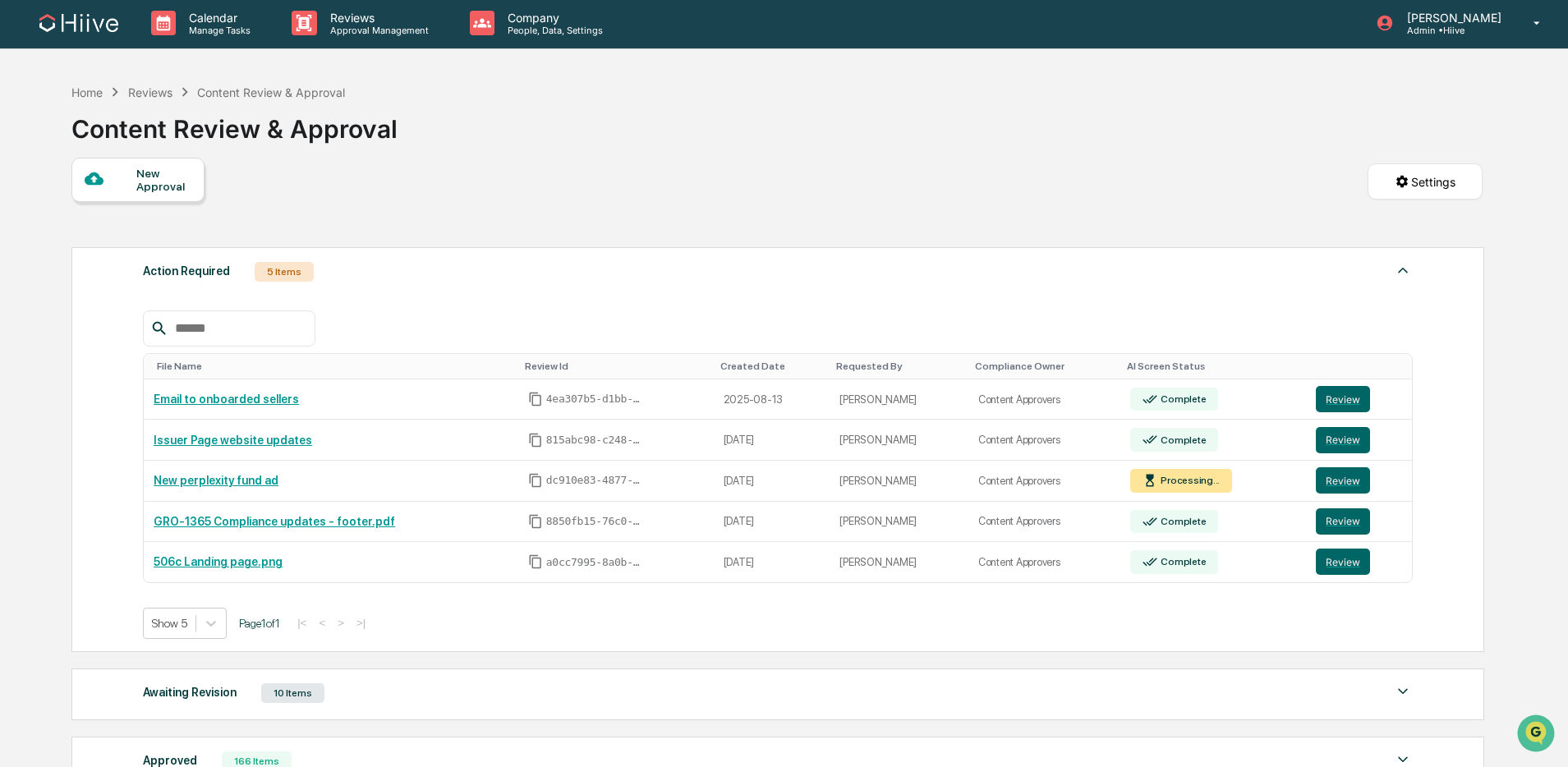
click at [350, 704] on div "Awaiting Revision 10 Items" at bounding box center [778, 693] width 1270 height 23
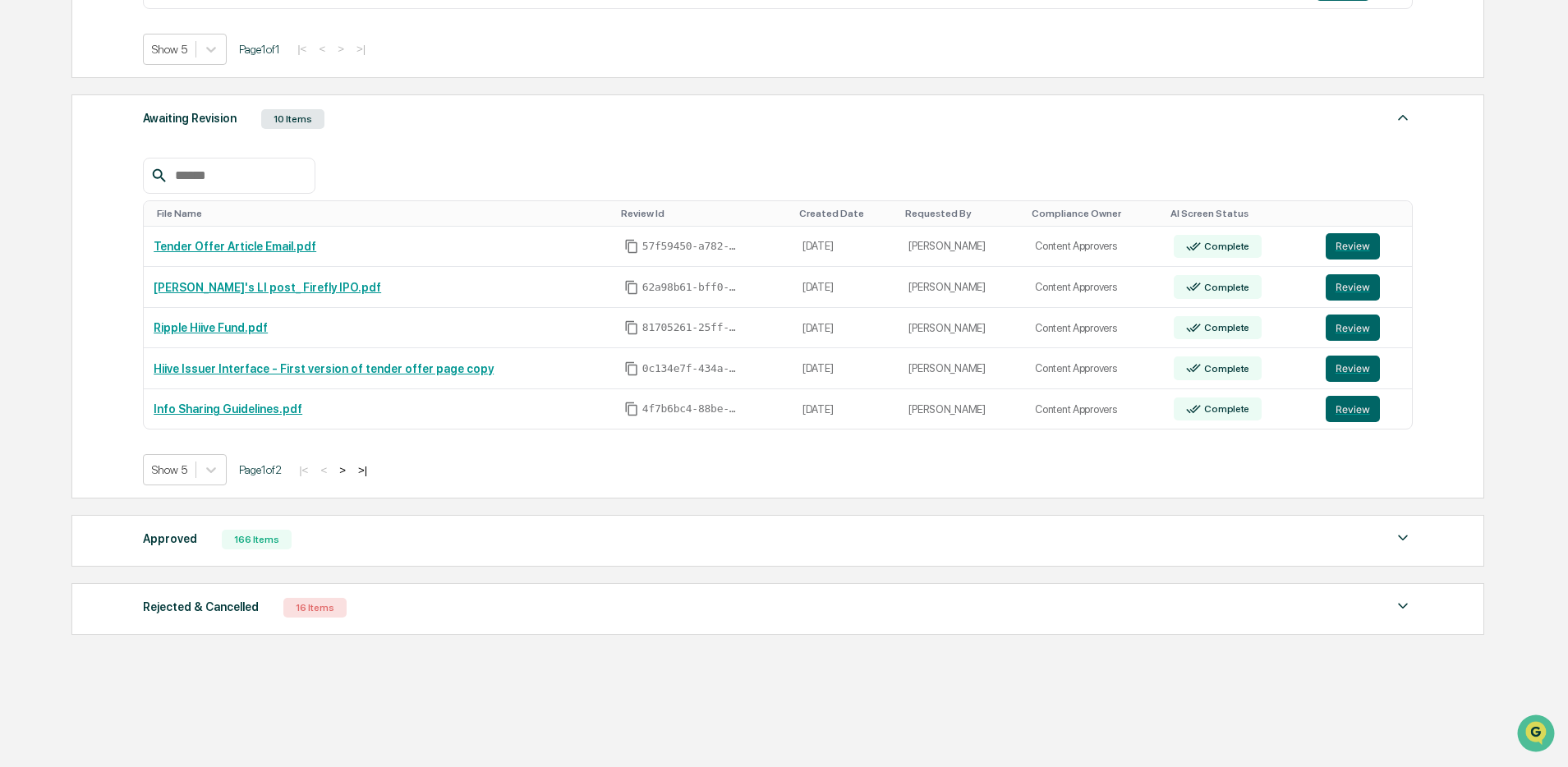
scroll to position [601, 0]
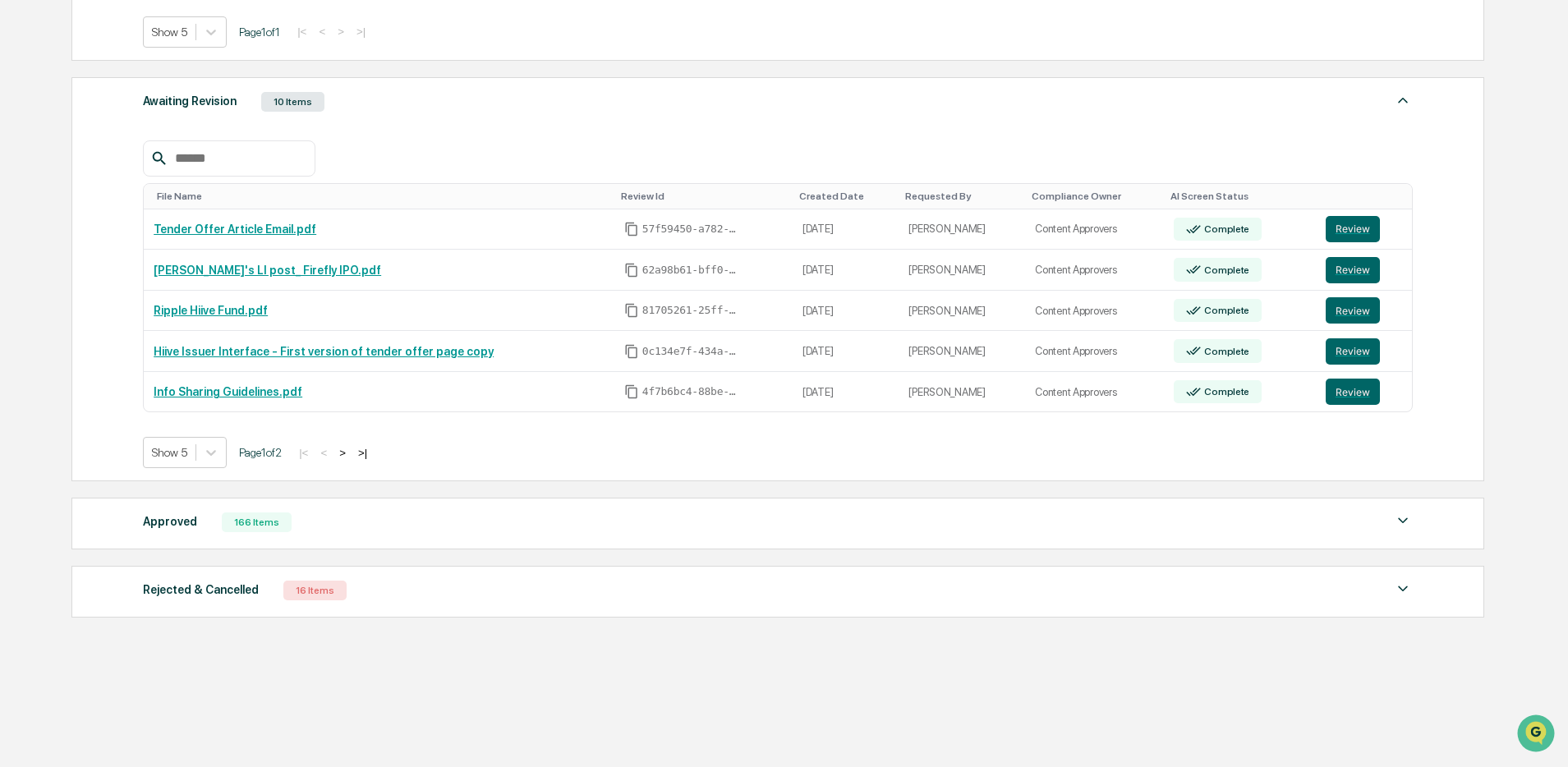
click at [351, 453] on button ">" at bounding box center [342, 452] width 16 height 14
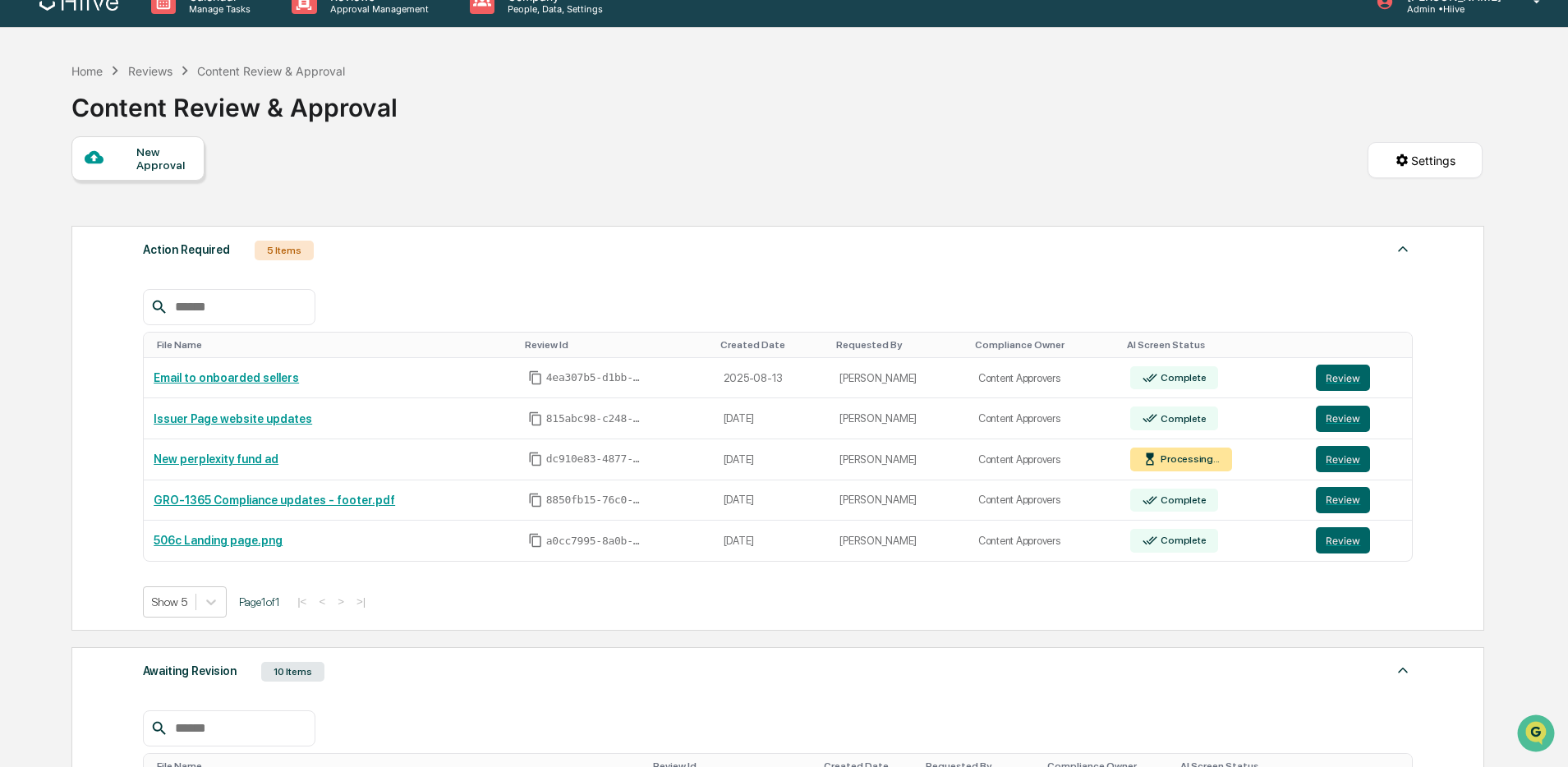
scroll to position [0, 0]
